Goal: Task Accomplishment & Management: Complete application form

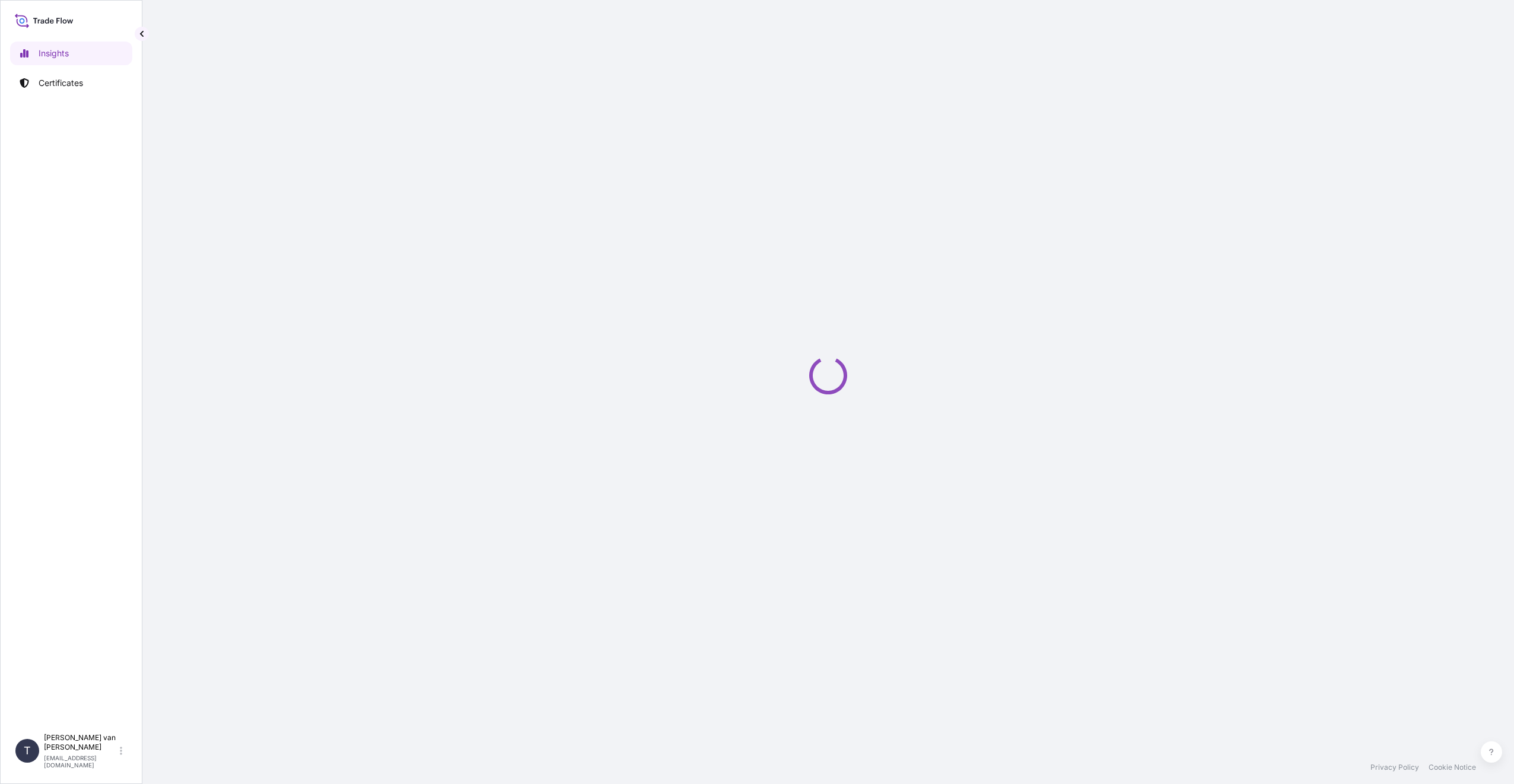
select select "2025"
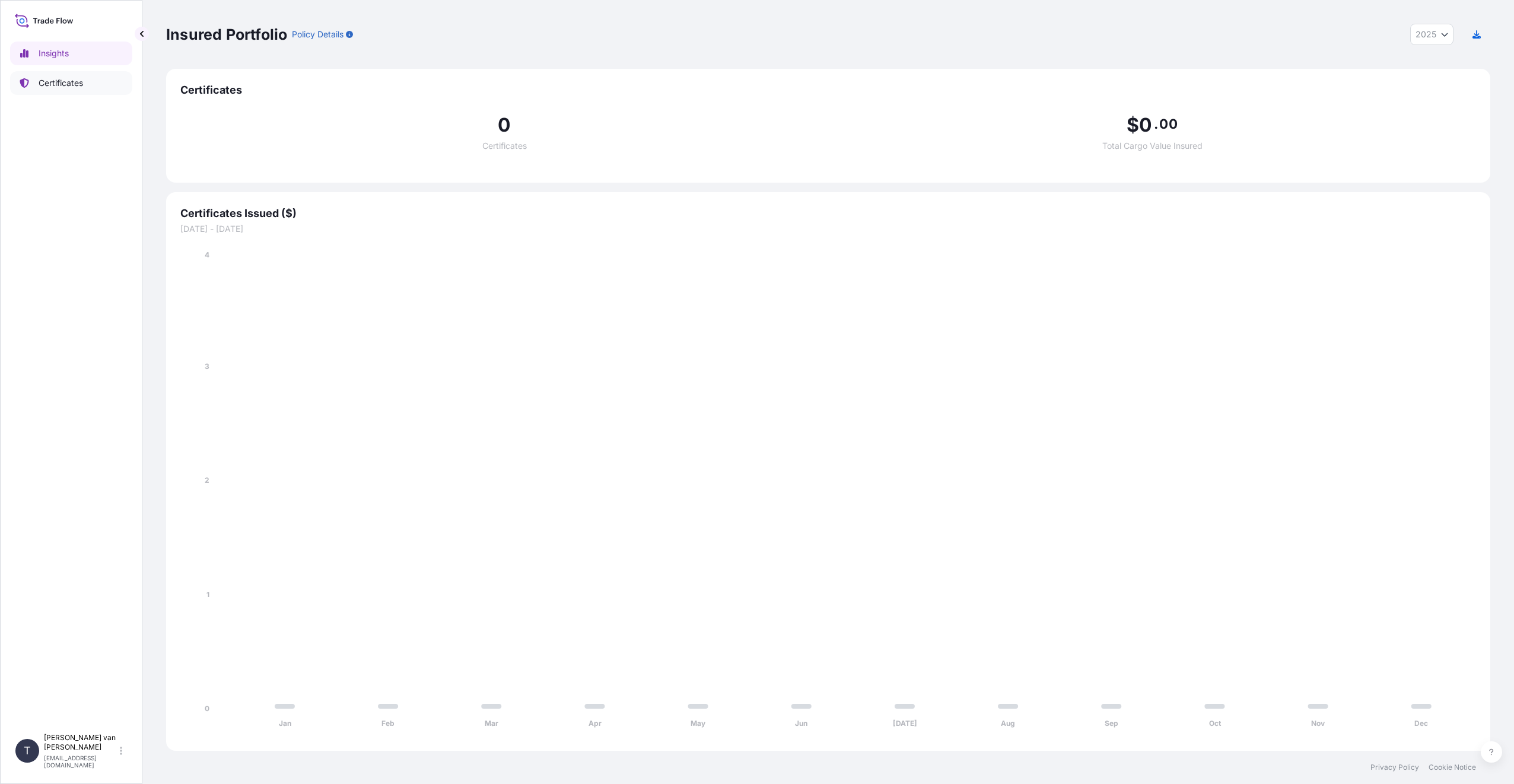
click at [58, 84] on p "Certificates" at bounding box center [61, 83] width 44 height 11
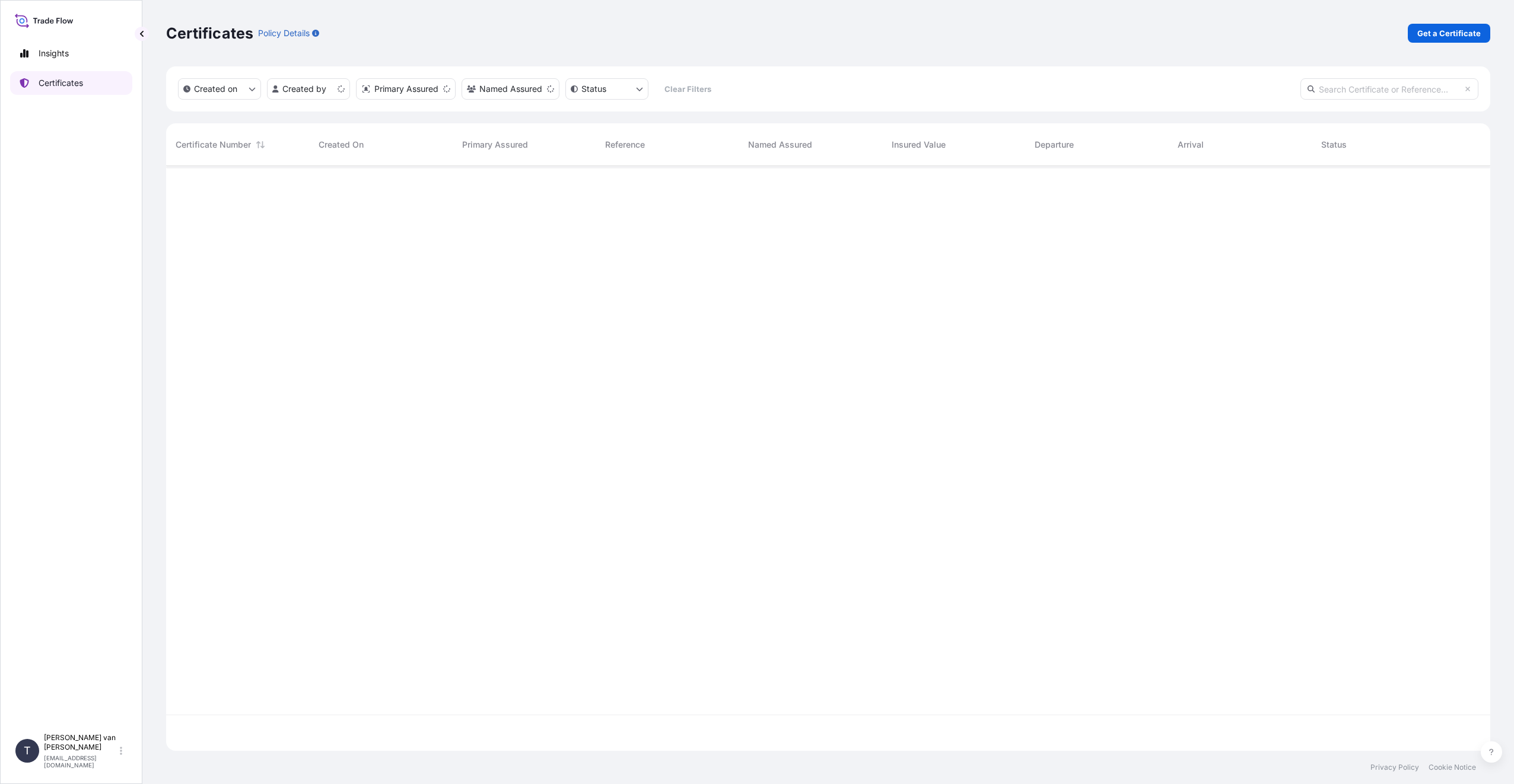
scroll to position [582, 1316]
click at [1449, 31] on p "Get a Certificate" at bounding box center [1448, 33] width 63 height 11
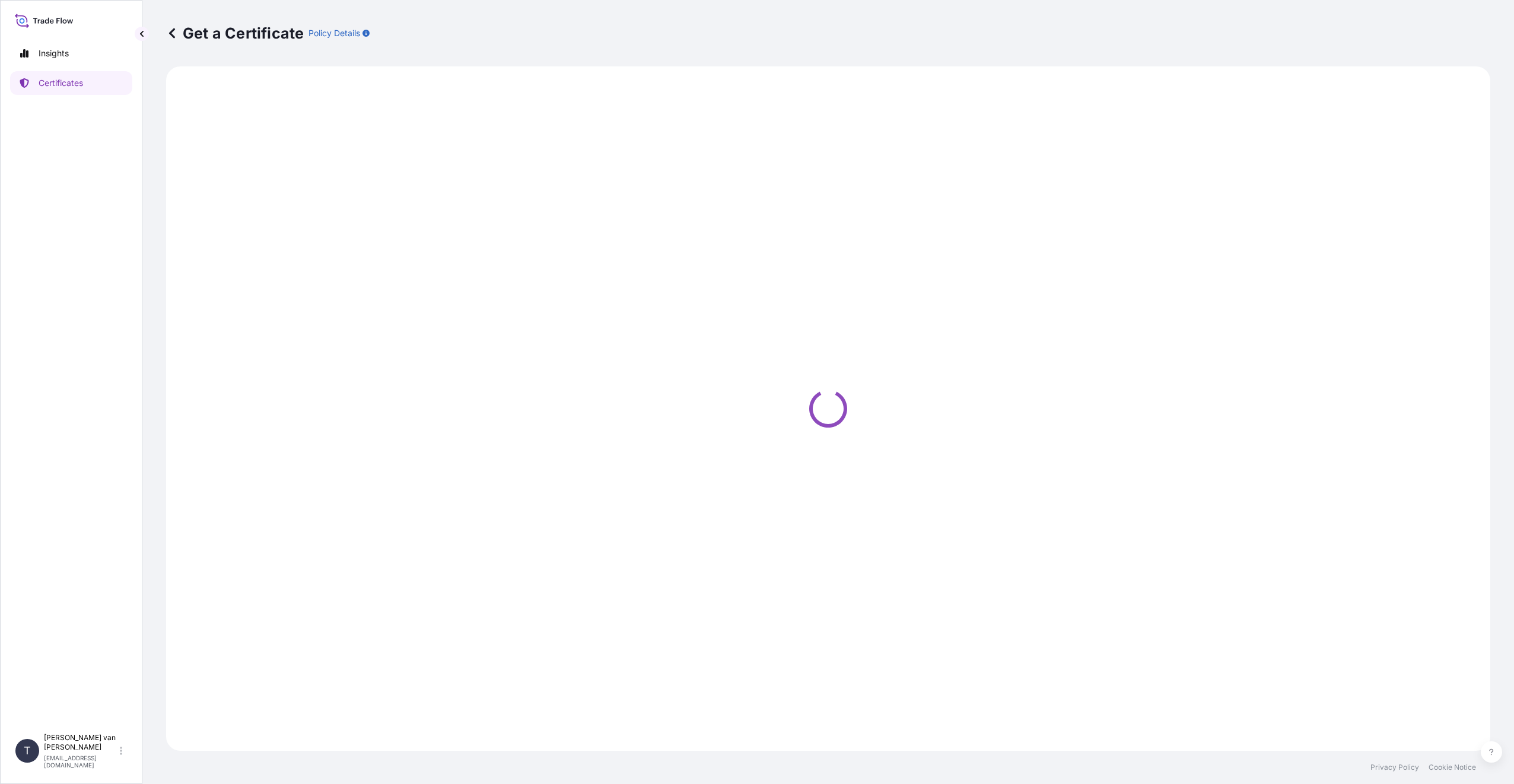
select select "Sea"
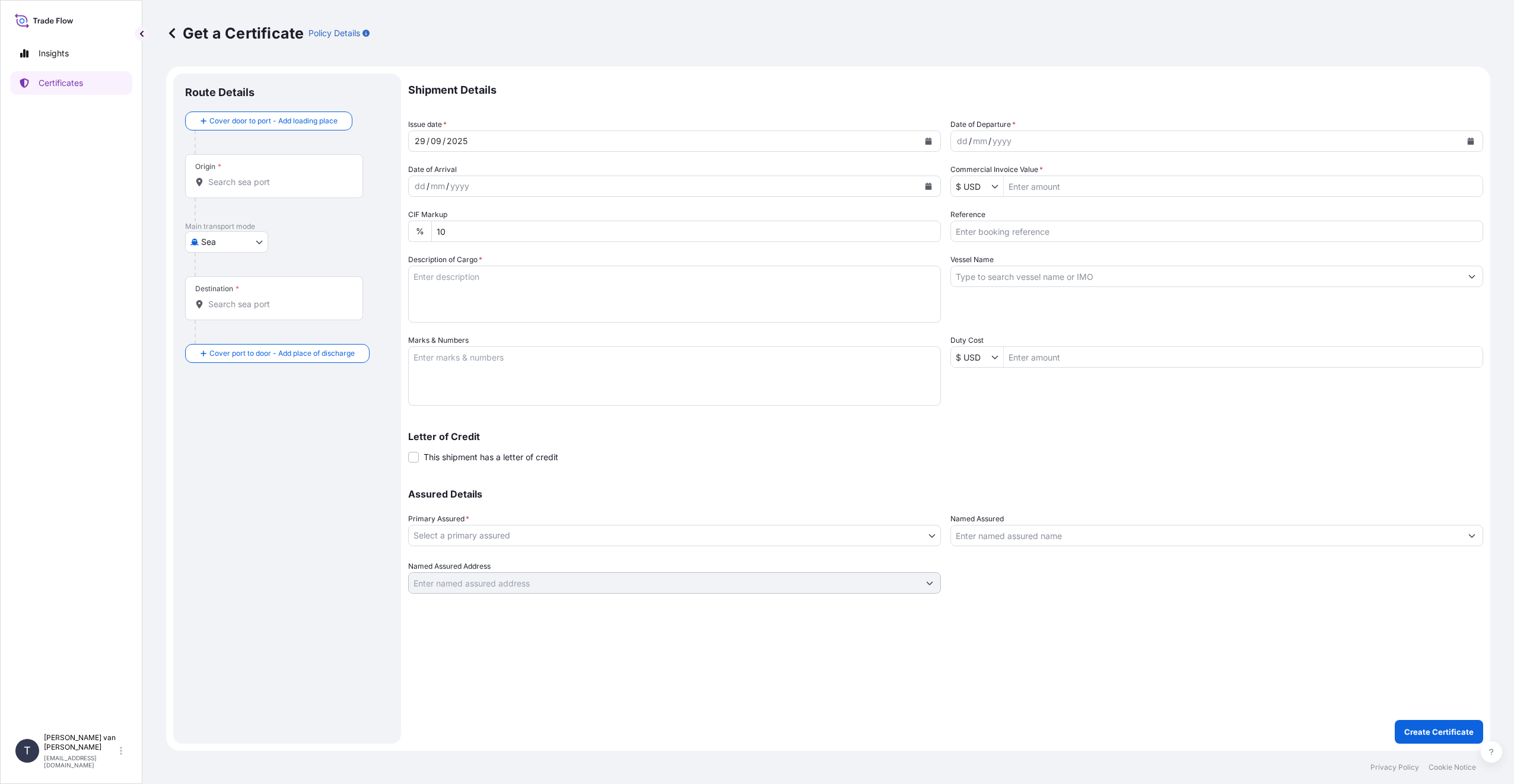
click at [311, 175] on div "Origin *" at bounding box center [274, 176] width 178 height 44
click at [311, 176] on input "Origin *" at bounding box center [278, 182] width 140 height 11
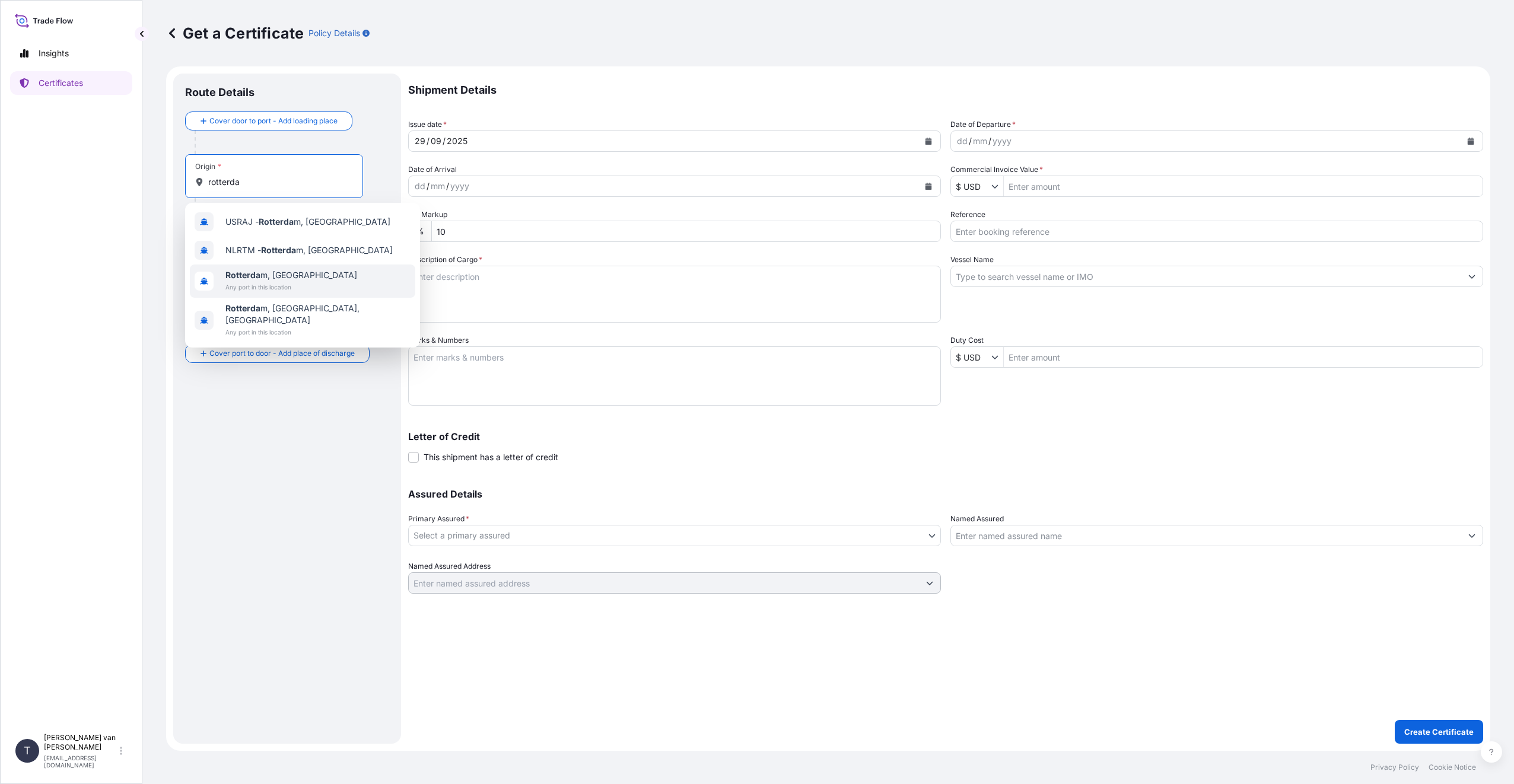
click at [273, 282] on span "Any port in this location" at bounding box center [291, 287] width 132 height 11
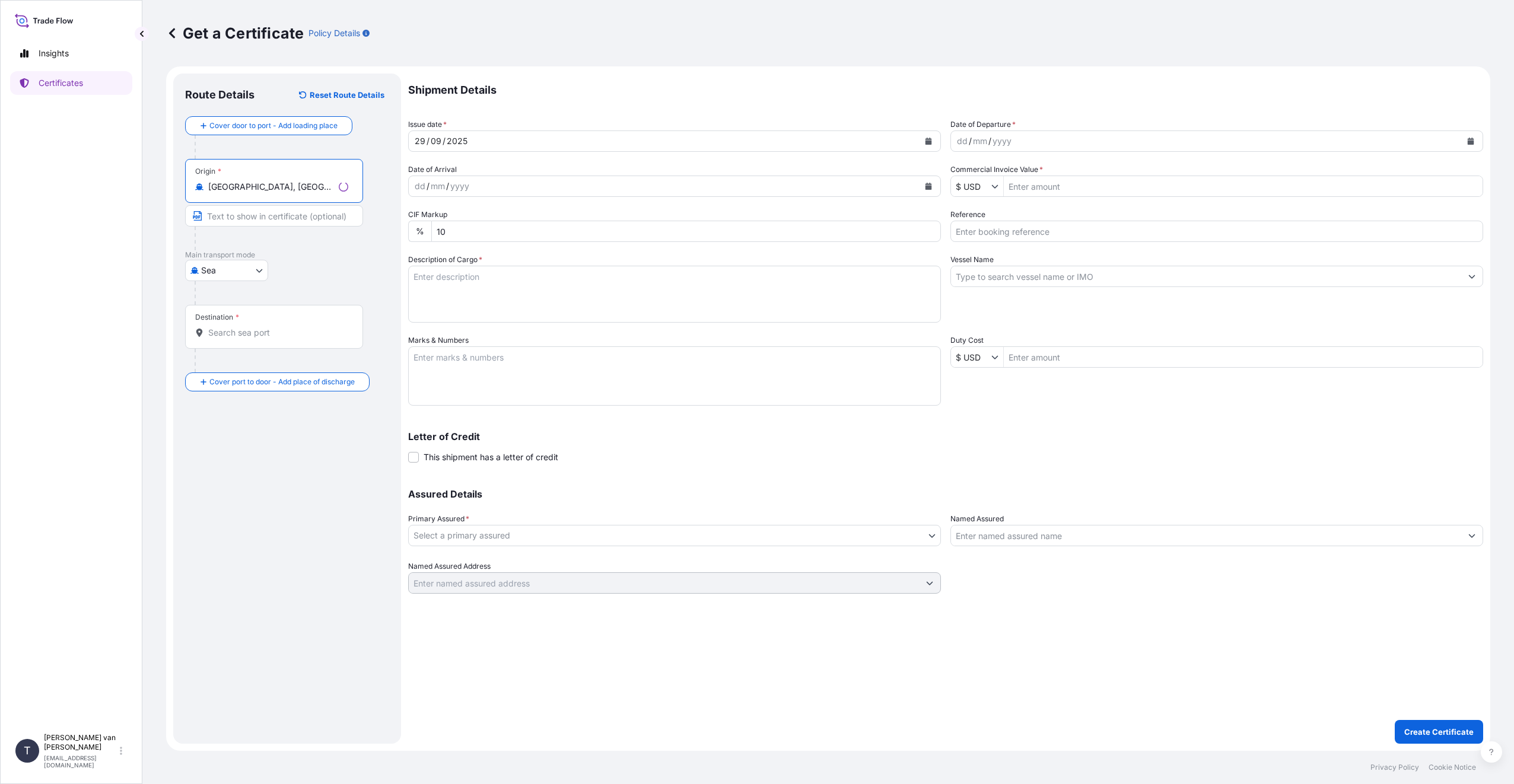
type input "[GEOGRAPHIC_DATA], [GEOGRAPHIC_DATA]"
click at [233, 336] on input "Destination *" at bounding box center [278, 333] width 140 height 11
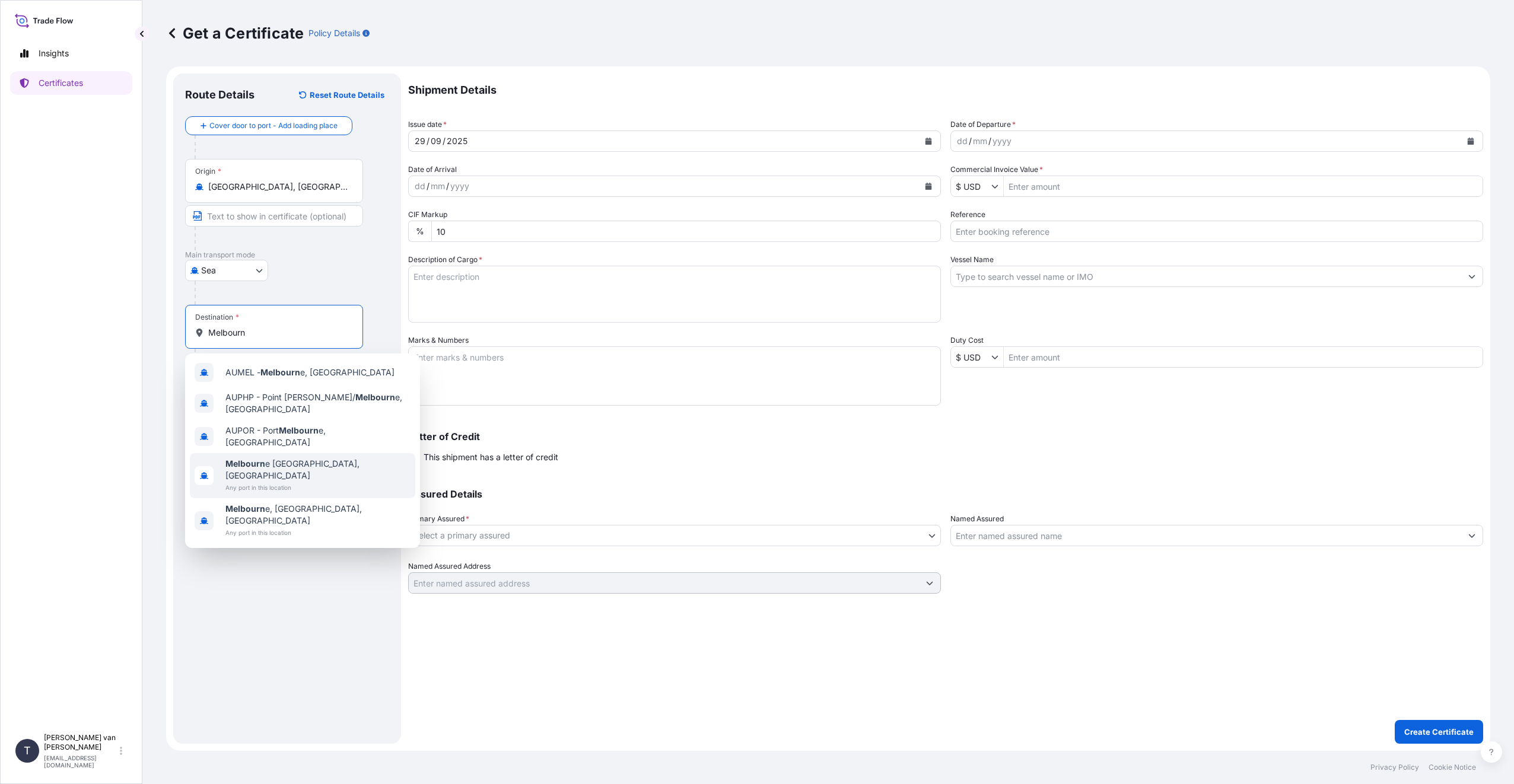
click at [307, 482] on span "Any port in this location" at bounding box center [318, 487] width 185 height 11
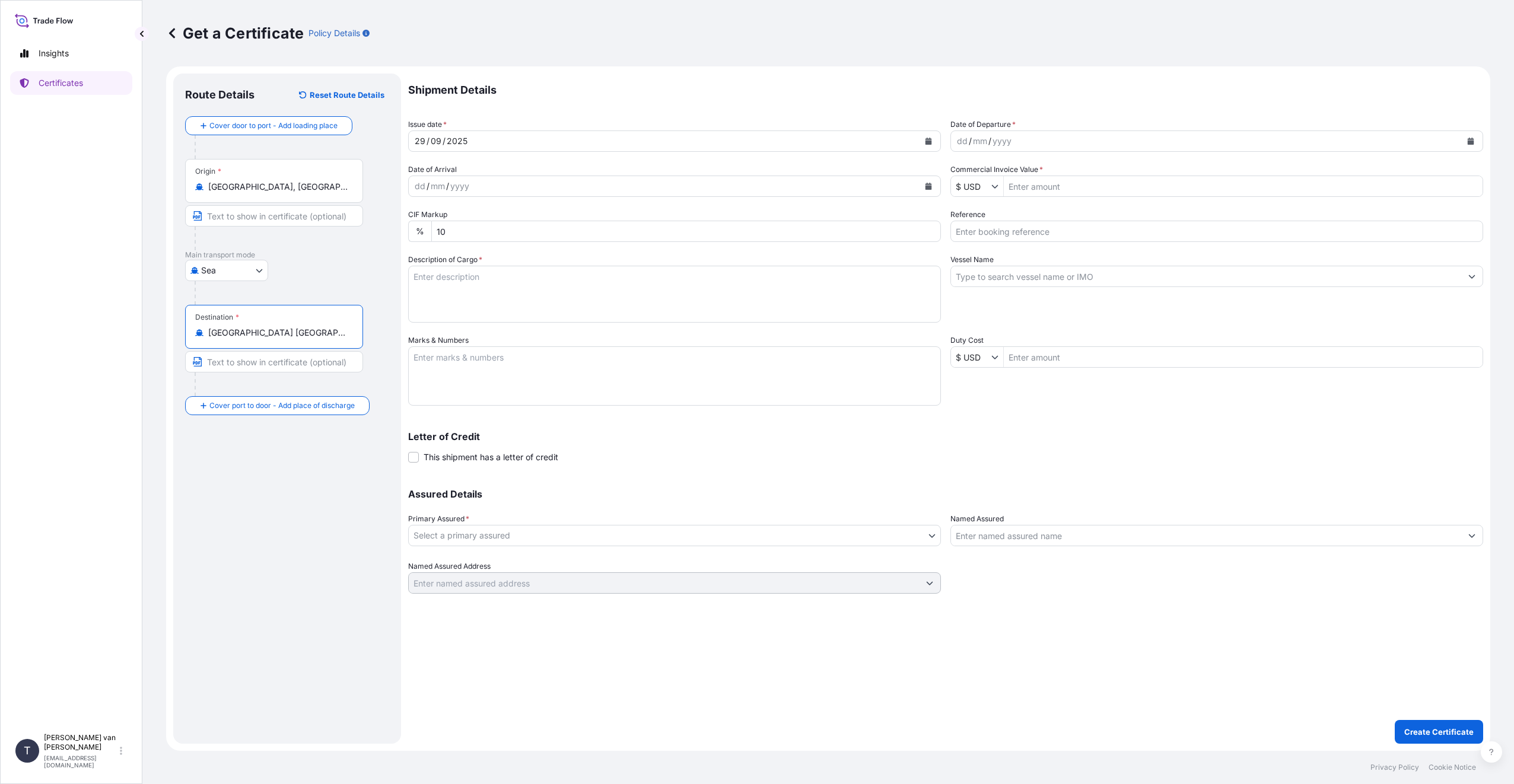
type input "[GEOGRAPHIC_DATA] [GEOGRAPHIC_DATA], [GEOGRAPHIC_DATA]"
click at [956, 145] on div "dd" at bounding box center [962, 141] width 13 height 14
click at [1028, 181] on input "Commercial Invoice Value *" at bounding box center [1243, 186] width 479 height 21
click at [983, 186] on input "$ USD" at bounding box center [971, 186] width 40 height 21
click at [980, 206] on div "€ EUR" at bounding box center [992, 215] width 78 height 21
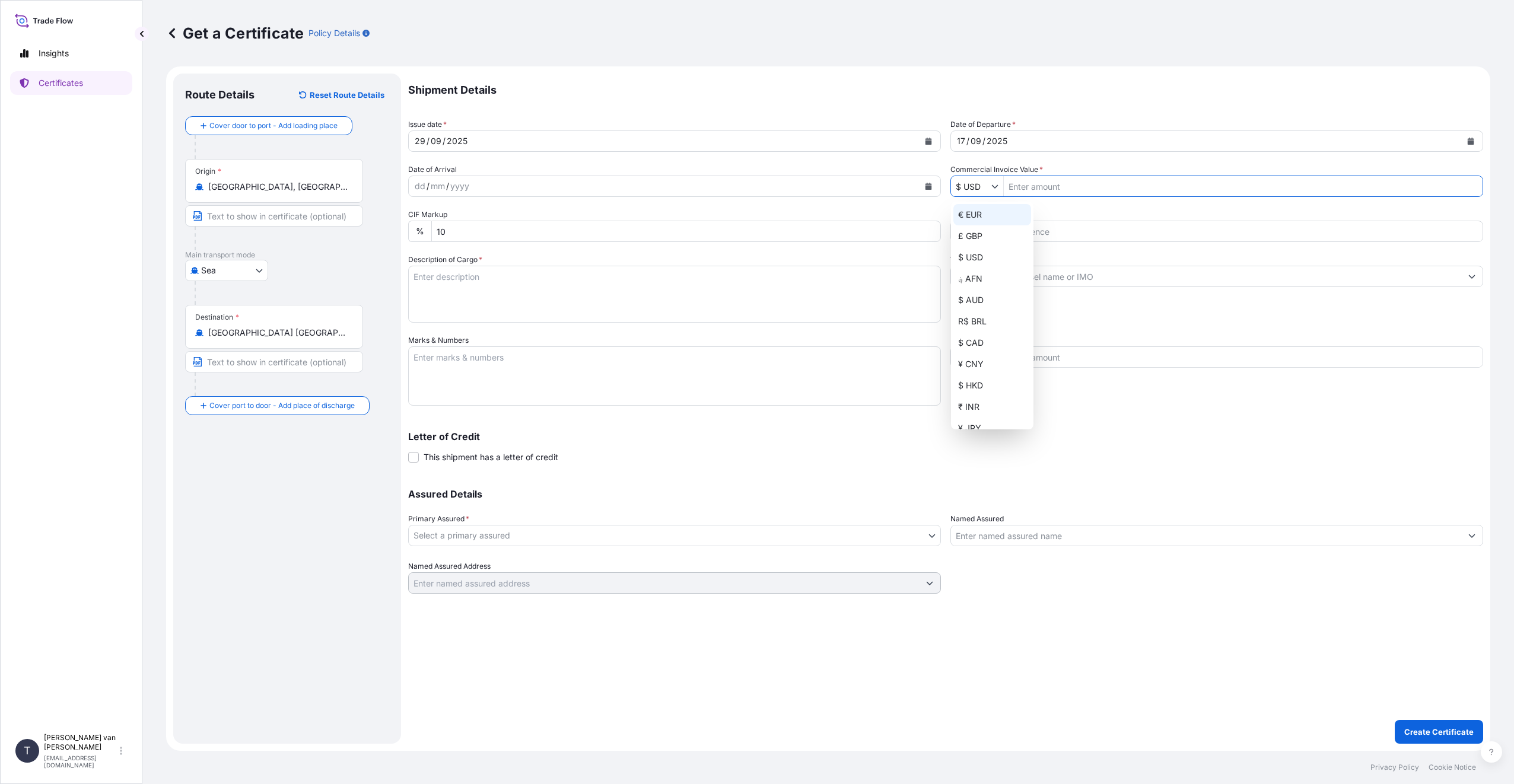
type input "€ EUR"
click at [1022, 188] on input "Commercial Invoice Value *" at bounding box center [1243, 186] width 479 height 21
type input "33,261.34"
click at [1023, 223] on input "Reference" at bounding box center [1216, 231] width 533 height 21
type input "86543627"
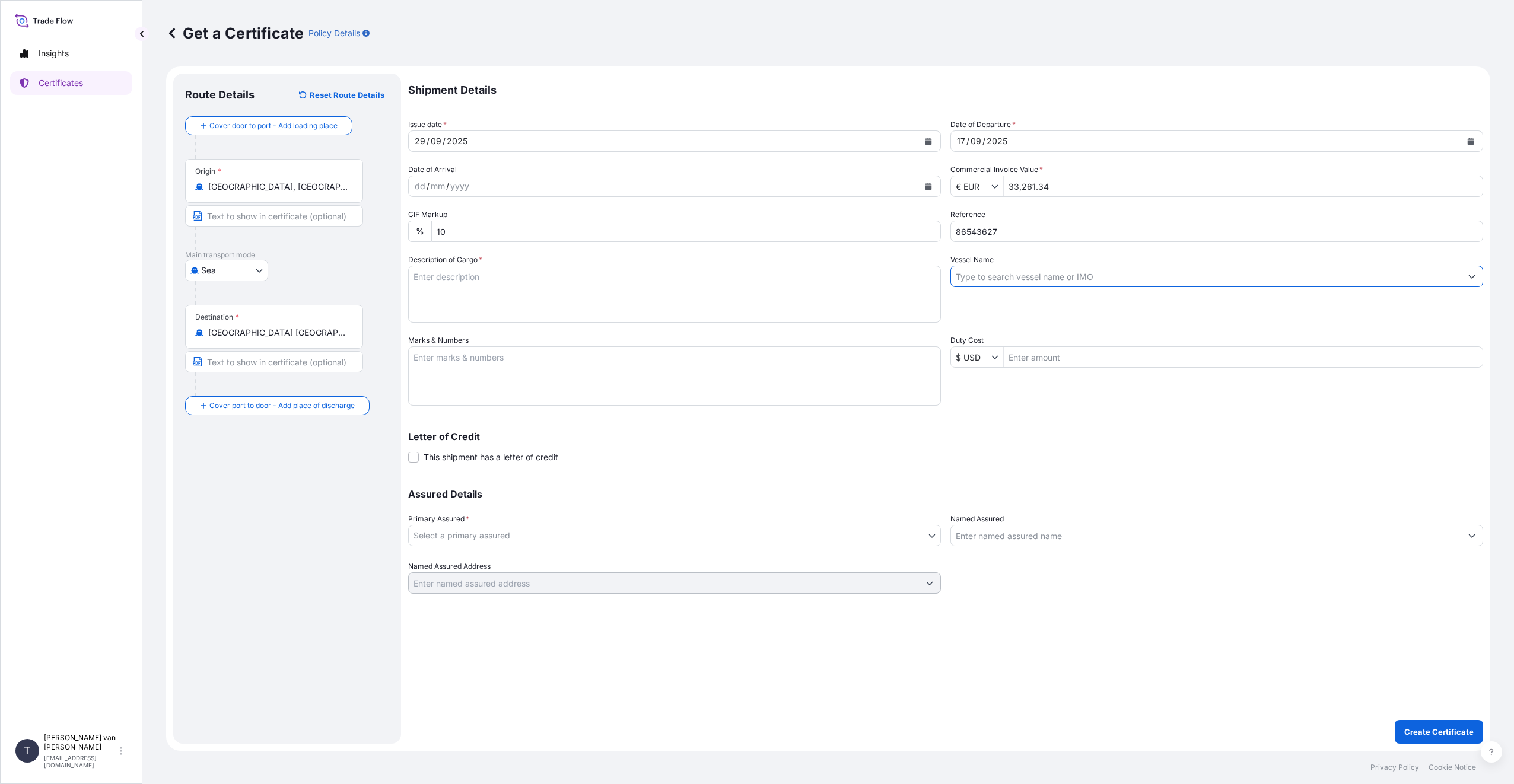
click at [988, 283] on input "Vessel Name" at bounding box center [1206, 276] width 510 height 21
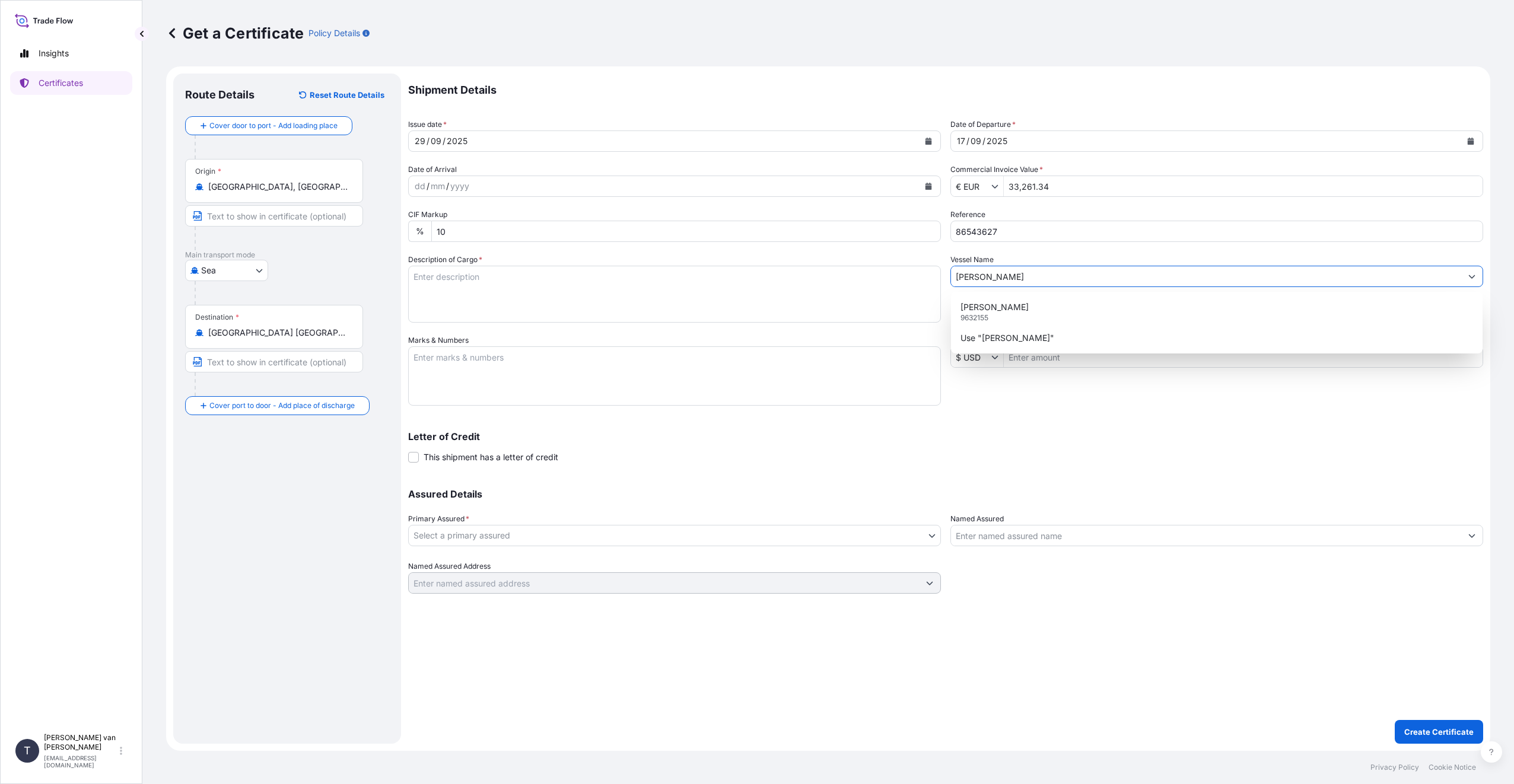
click at [984, 297] on div "[PERSON_NAME] 9632155" at bounding box center [1216, 312] width 522 height 31
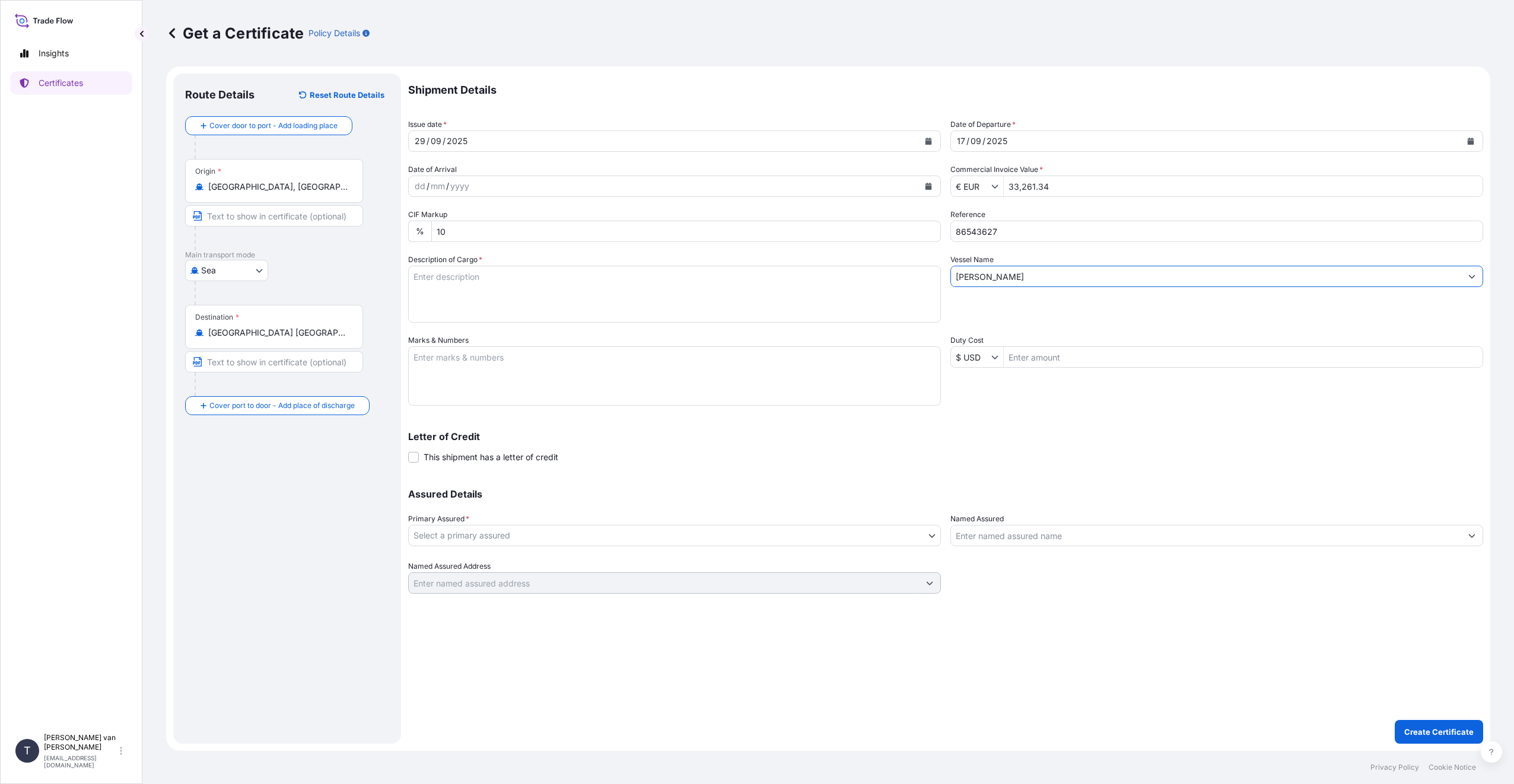
type input "[PERSON_NAME]"
click at [448, 274] on textarea "Description of Cargo *" at bounding box center [675, 293] width 533 height 57
type textarea "1x 20ft container containing: 740 bags x 25 kg Claria Essential = 18500 kg net …"
click at [478, 397] on textarea "Marks & Numbers" at bounding box center [675, 376] width 533 height 59
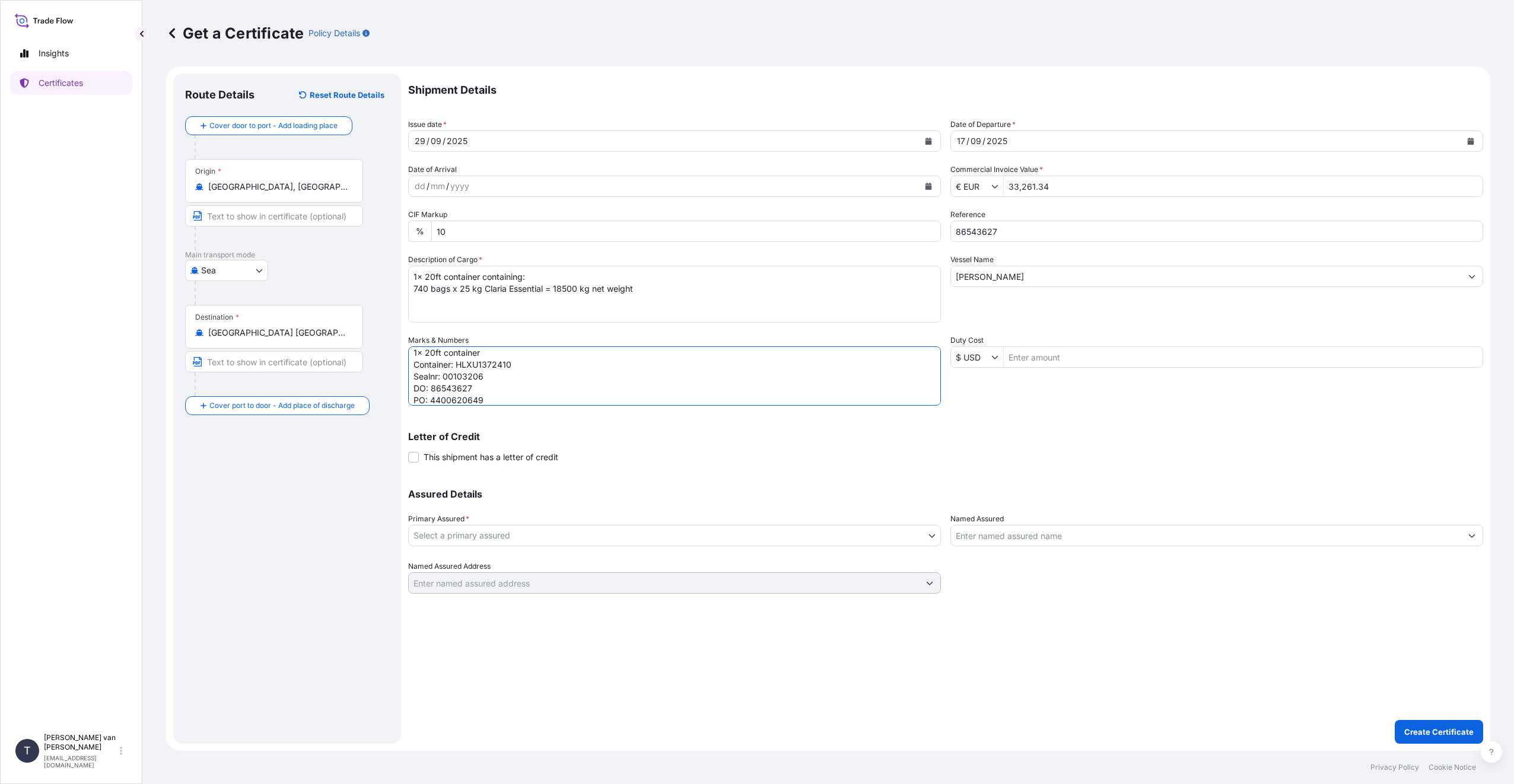
type textarea "1x 20ft container Container: HLXU1372410 Sealnr: 00103206 DO: 86543627 PO: 4400…"
click at [620, 528] on body "Insights Certificates T [PERSON_NAME] van t Hoenderdaal [EMAIL_ADDRESS][DOMAIN_…" at bounding box center [757, 392] width 1514 height 784
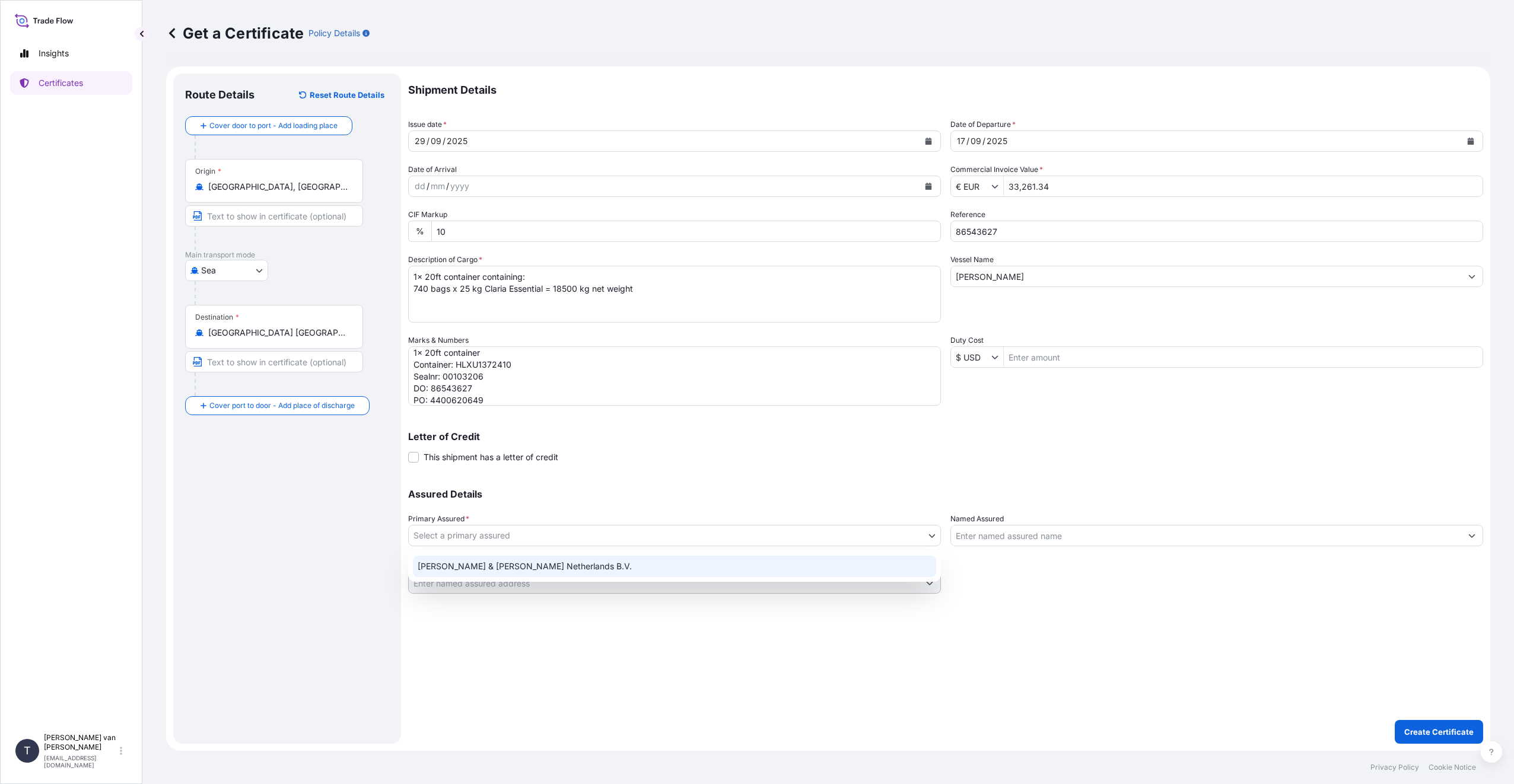
click at [536, 570] on div "[PERSON_NAME] & [PERSON_NAME] Netherlands B.V." at bounding box center [675, 566] width 523 height 21
select select "31666"
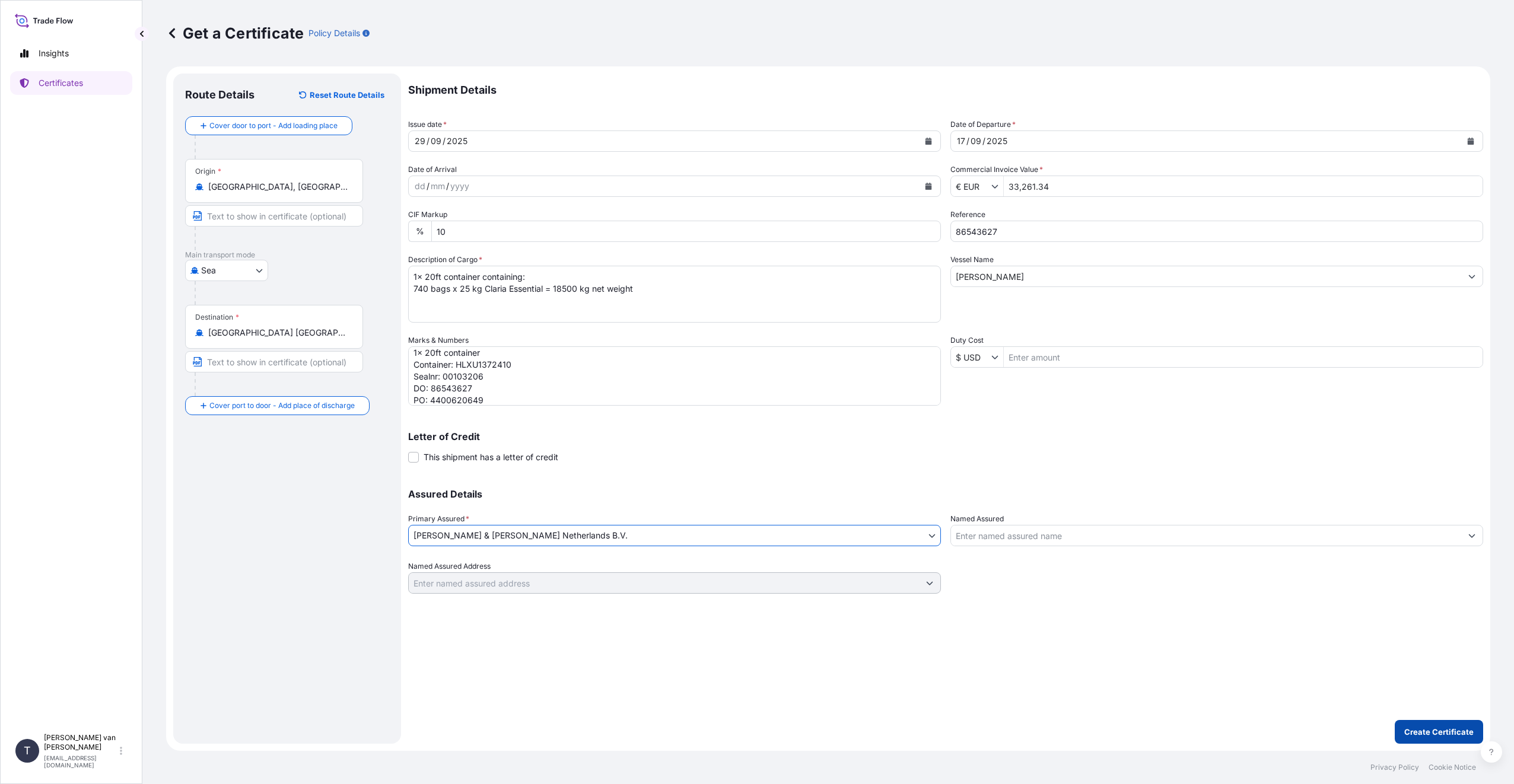
click at [1423, 732] on p "Create Certificate" at bounding box center [1439, 732] width 70 height 11
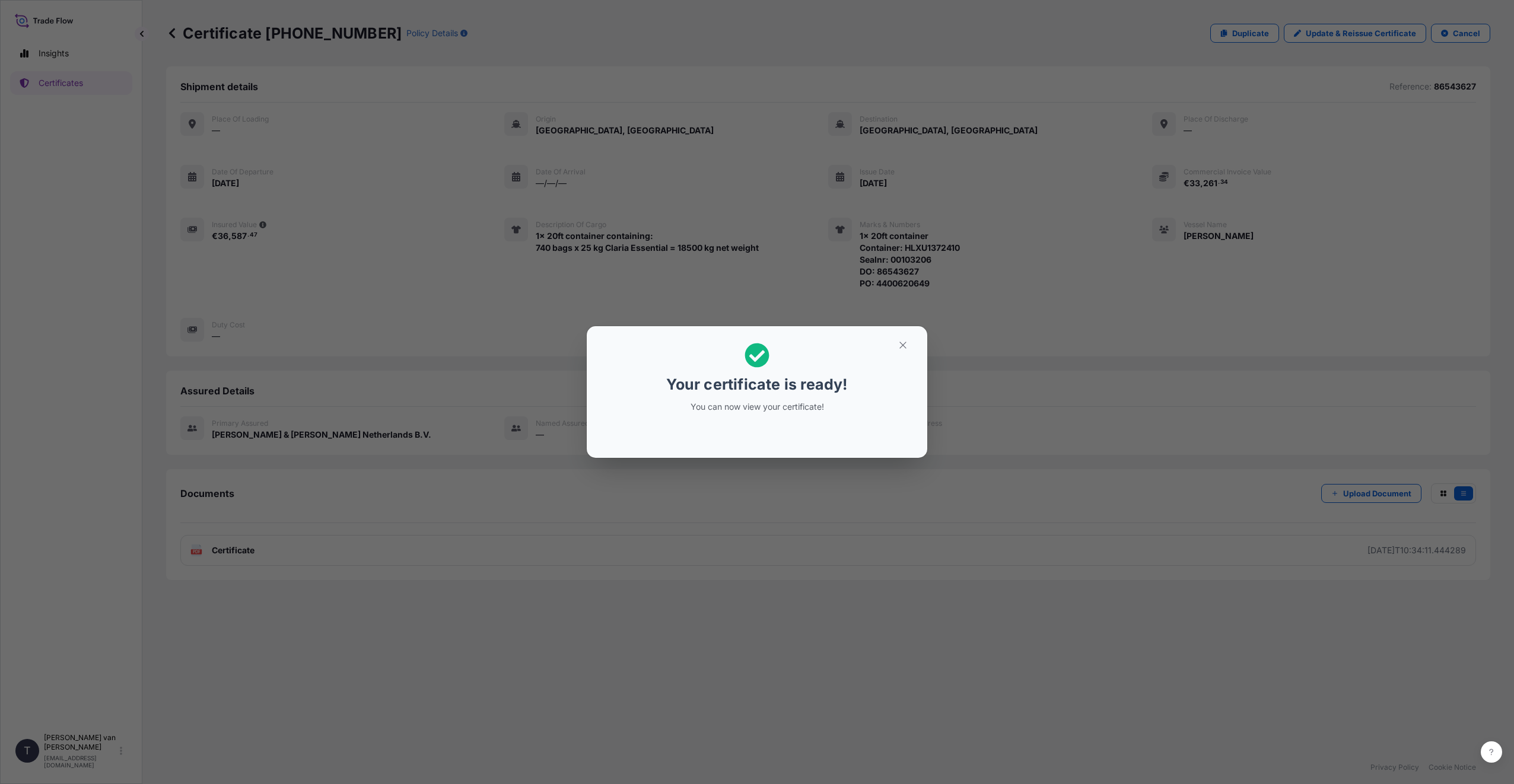
click at [780, 594] on div "Your certificate is ready! You can now view your certificate!" at bounding box center [757, 392] width 1514 height 784
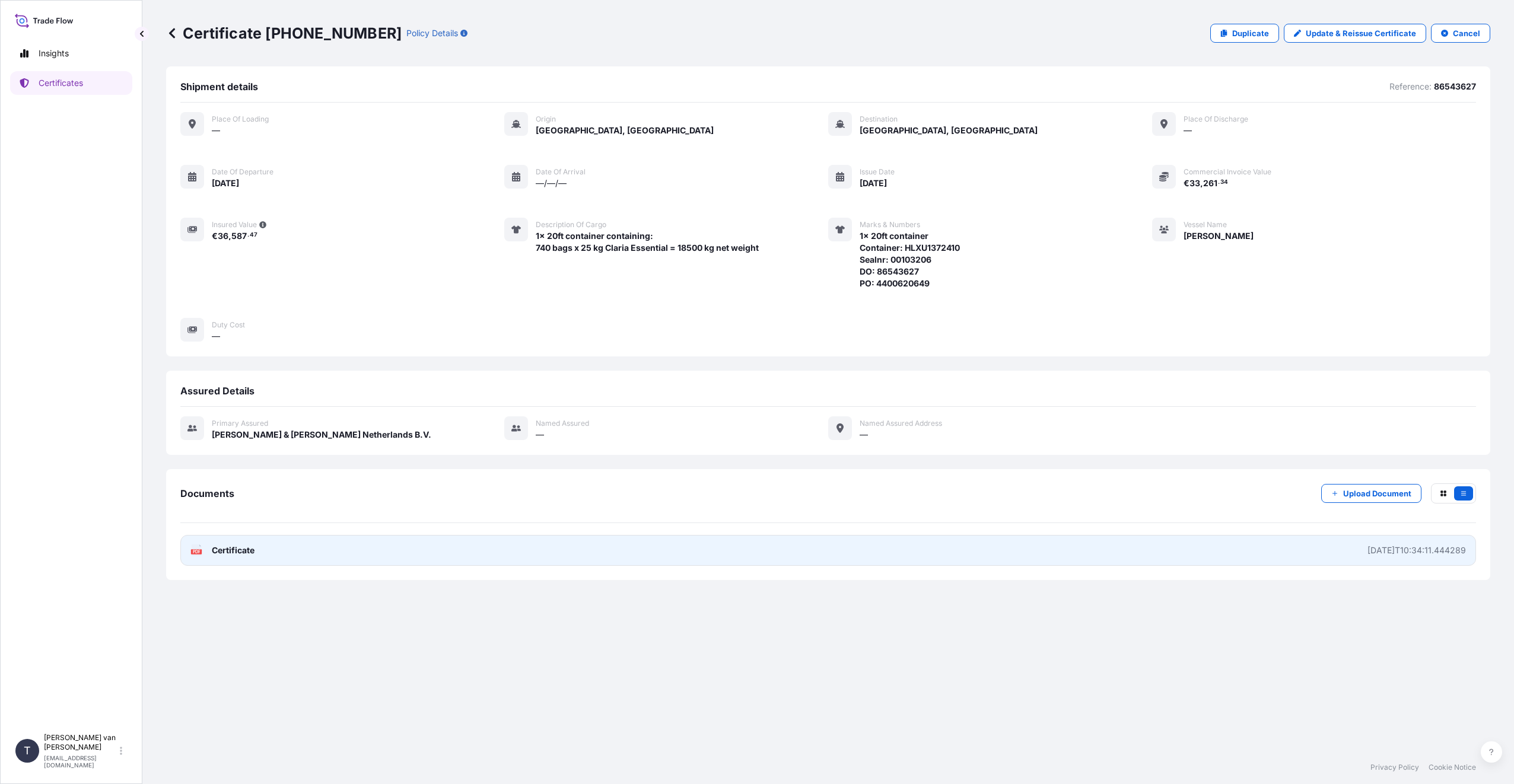
click at [328, 548] on link "PDF Certificate [DATE]T10:34:11.444289" at bounding box center [828, 551] width 1296 height 31
